Goal: Browse casually: Explore the website without a specific task or goal

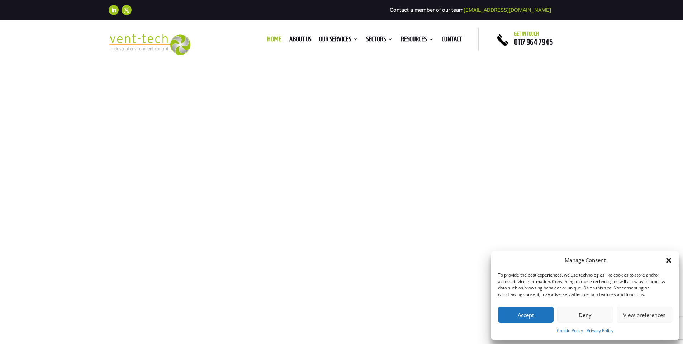
click at [574, 318] on button "Deny" at bounding box center [585, 315] width 56 height 16
